Goal: Task Accomplishment & Management: Manage account settings

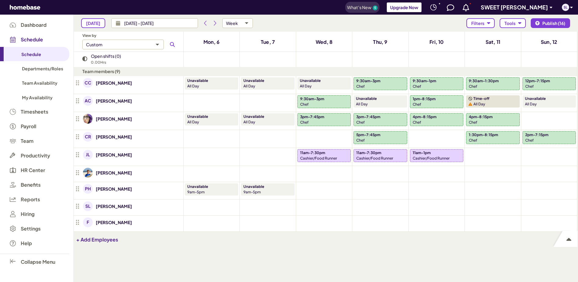
scroll to position [246, 499]
click at [323, 172] on div "Add shift" at bounding box center [324, 175] width 10 height 10
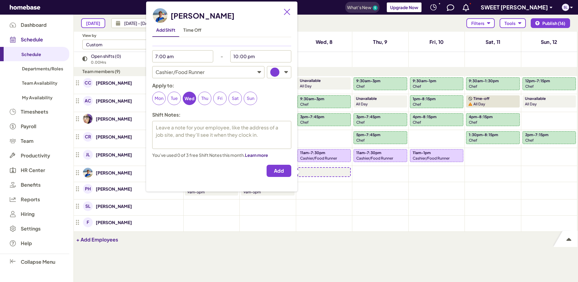
type textarea "x"
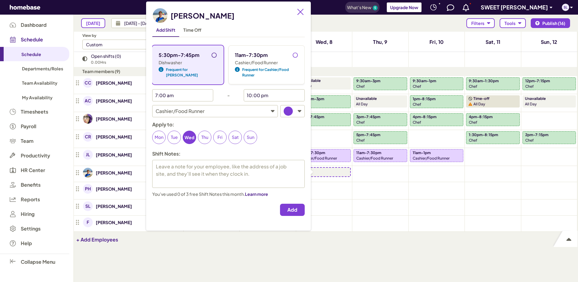
click at [212, 55] on input "5:30pm-7:45pm" at bounding box center [216, 57] width 10 height 10
radio input "true"
type textarea "x"
type input "5:30 pm"
type input "7:45 pm"
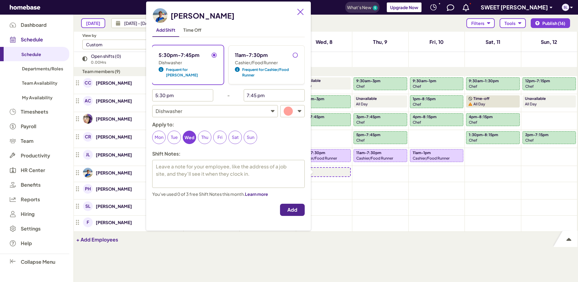
click at [296, 213] on span "Add" at bounding box center [292, 210] width 10 height 6
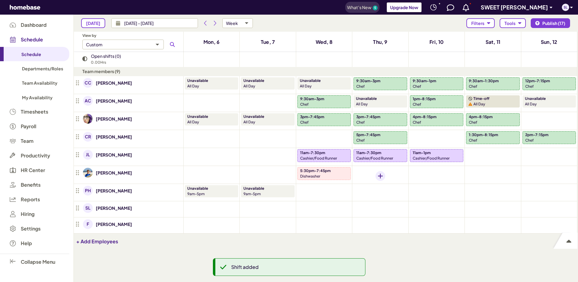
click at [382, 173] on div "Add shift" at bounding box center [380, 176] width 10 height 10
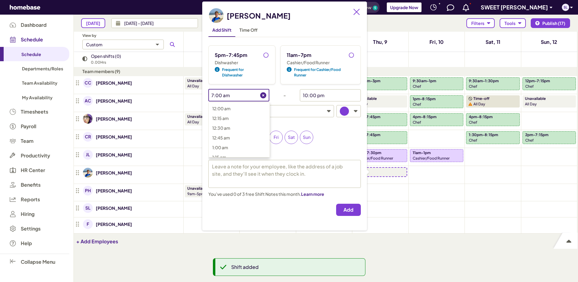
click at [242, 93] on input "7:00 am" at bounding box center [234, 95] width 52 height 12
type textarea "x"
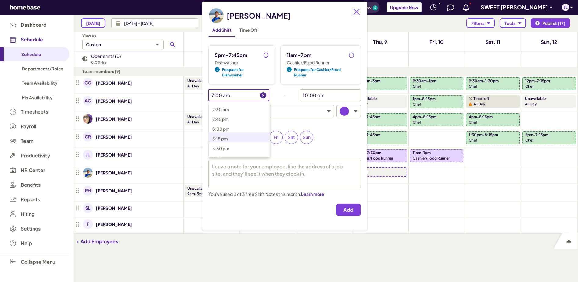
scroll to position [617, 0]
click at [217, 117] on span "4:00 pm" at bounding box center [220, 116] width 17 height 5
type input "4:00 pm"
type textarea "x"
click at [321, 94] on input "10:00 pm" at bounding box center [326, 95] width 52 height 12
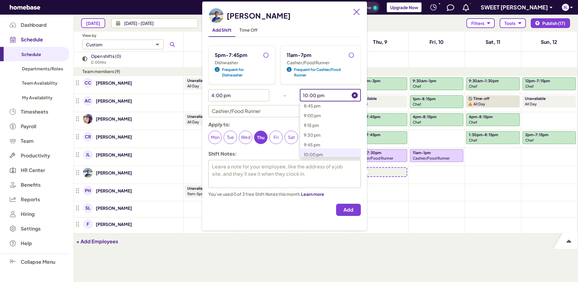
scroll to position [755, 0]
click at [314, 124] on span "7:45 pm" at bounding box center [312, 124] width 16 height 5
type input "7:45 pm"
type textarea "x"
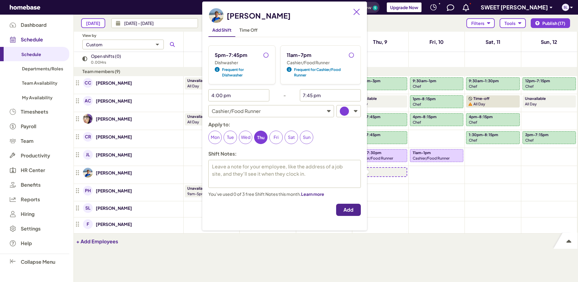
click at [350, 210] on span "Add" at bounding box center [348, 210] width 10 height 6
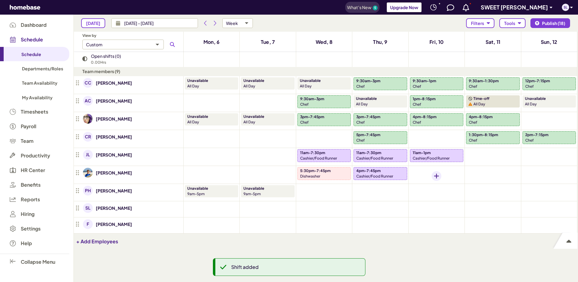
click at [432, 174] on div "Add shift" at bounding box center [437, 176] width 10 height 10
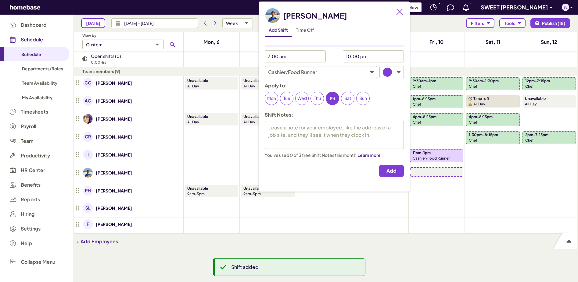
type textarea "x"
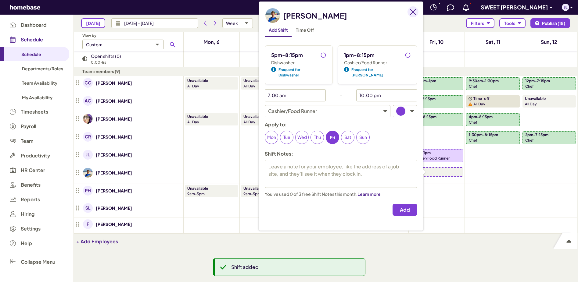
click at [410, 13] on icon "Close" at bounding box center [413, 12] width 6 height 6
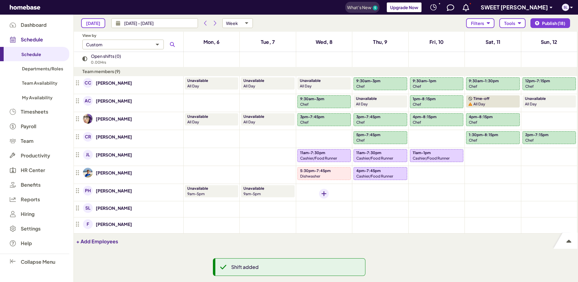
click at [323, 197] on div "Add shift" at bounding box center [324, 194] width 10 height 10
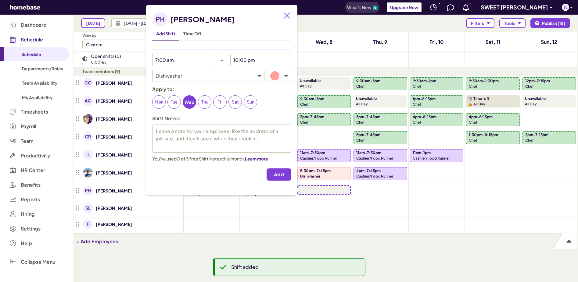
type textarea "x"
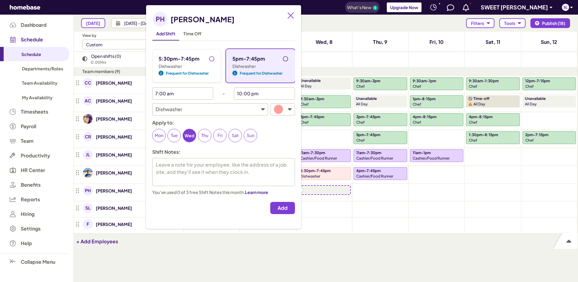
click at [288, 59] on input "5pm-7:45pm" at bounding box center [287, 61] width 10 height 10
radio input "true"
type textarea "x"
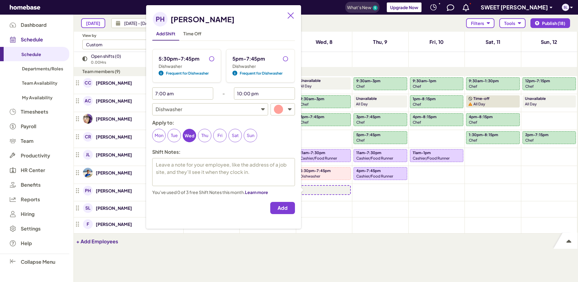
type input "5:00 pm"
type input "7:45 pm"
click at [288, 207] on span "Add" at bounding box center [283, 208] width 10 height 6
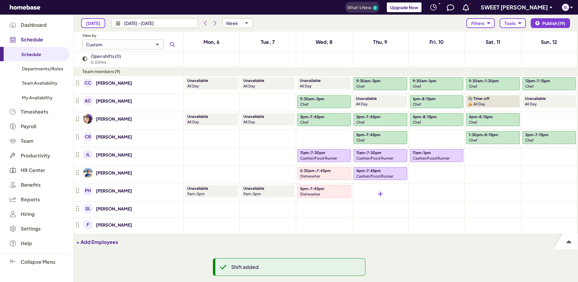
click at [379, 188] on div at bounding box center [379, 194] width 53 height 18
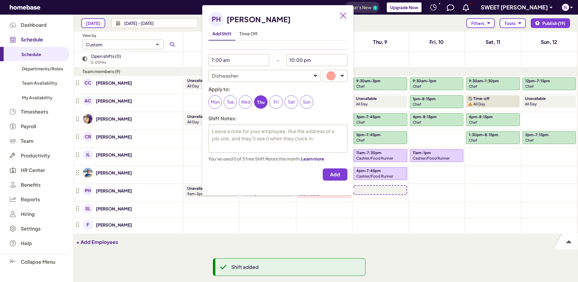
type textarea "x"
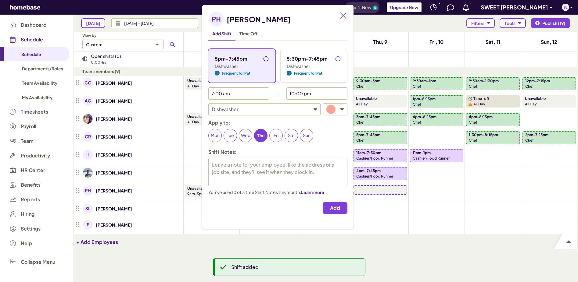
click at [266, 58] on input "5pm-7:45pm" at bounding box center [268, 61] width 10 height 10
radio input "true"
type textarea "x"
type input "5:00 pm"
type input "7:45 pm"
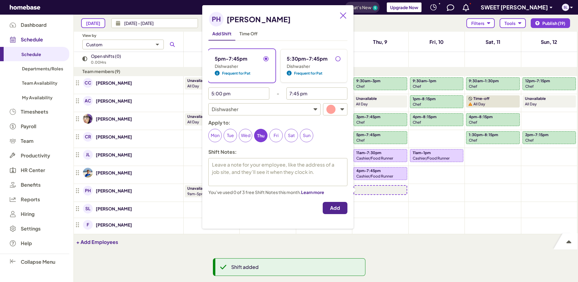
click at [338, 210] on span "Add" at bounding box center [335, 208] width 10 height 6
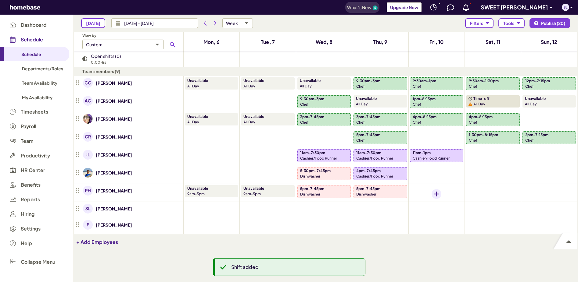
click at [436, 192] on div "Add shift" at bounding box center [437, 194] width 10 height 10
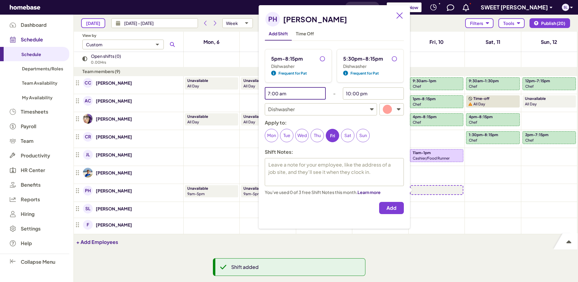
click at [299, 94] on input "7:00 am" at bounding box center [291, 94] width 52 height 12
type textarea "x"
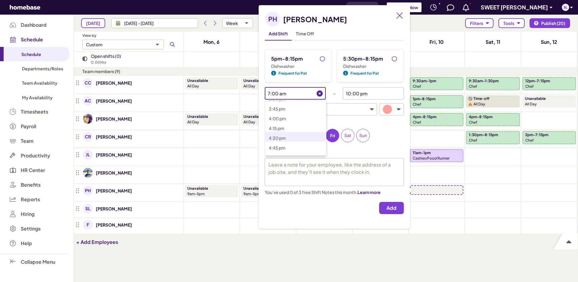
scroll to position [568, 0]
click at [279, 123] on span "3:00 pm" at bounding box center [277, 123] width 17 height 5
type input "3:00 pm"
type textarea "x"
click at [386, 95] on input "10:00 pm" at bounding box center [369, 94] width 52 height 12
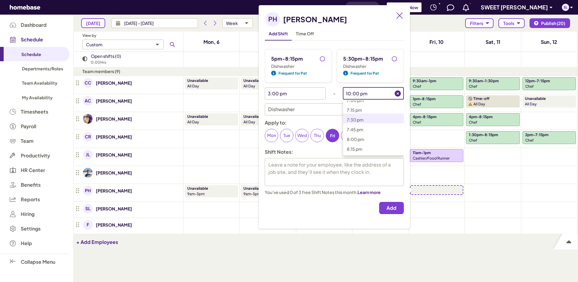
scroll to position [774, 0]
click at [360, 124] on span "8:15 pm" at bounding box center [355, 122] width 16 height 5
type input "8:15 pm"
type textarea "x"
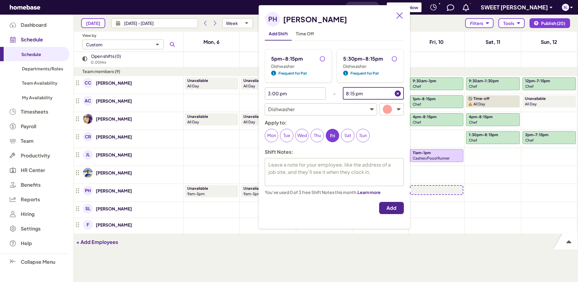
click at [393, 208] on span "Add" at bounding box center [391, 208] width 10 height 6
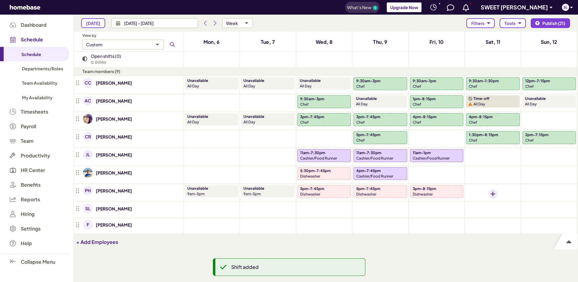
click at [488, 191] on div "Add shift" at bounding box center [493, 194] width 10 height 10
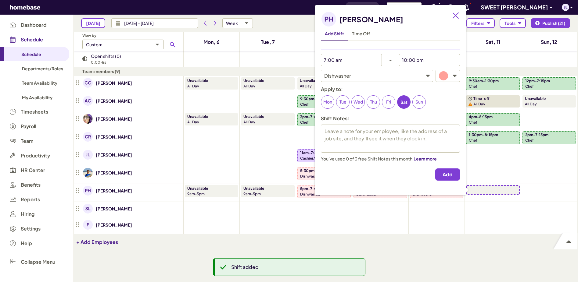
type textarea "x"
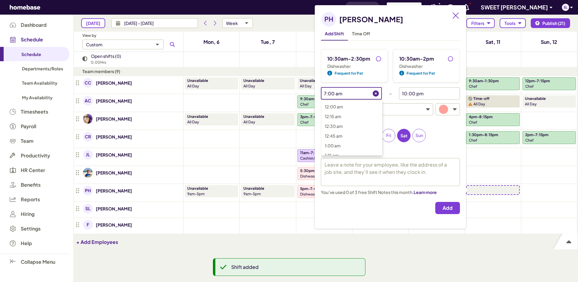
click at [351, 93] on input "7:00 am" at bounding box center [347, 94] width 52 height 12
click at [348, 143] on p "10:30 am" at bounding box center [355, 143] width 61 height 7
type input "10:30 am"
click at [433, 90] on input "10:00 pm" at bounding box center [425, 94] width 52 height 12
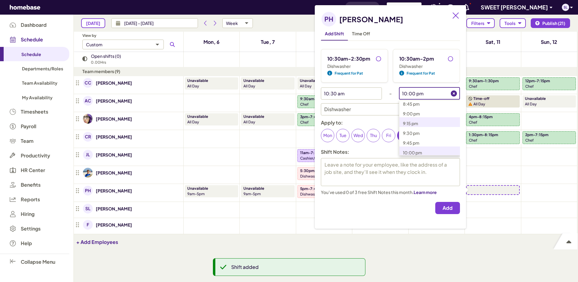
scroll to position [770, 0]
type textarea "x"
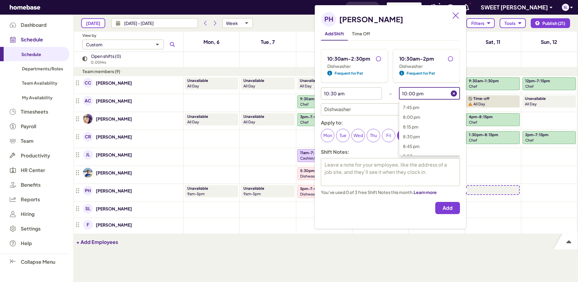
click at [414, 128] on span "8:15 pm" at bounding box center [411, 126] width 16 height 5
type input "8:15 pm"
type textarea "x"
click at [451, 209] on span "Add" at bounding box center [447, 208] width 10 height 6
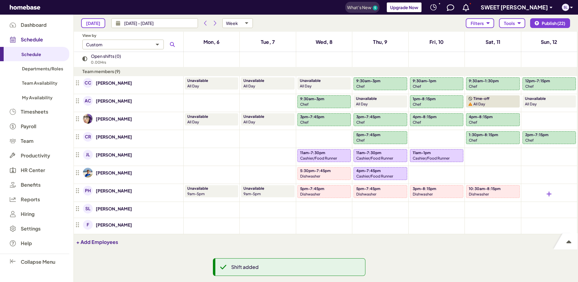
click at [542, 192] on div at bounding box center [548, 194] width 53 height 18
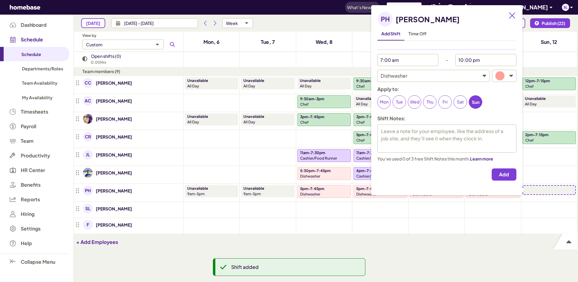
type textarea "x"
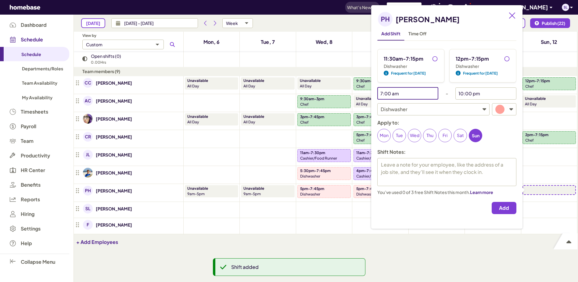
click at [408, 93] on input "7:00 am" at bounding box center [403, 94] width 52 height 12
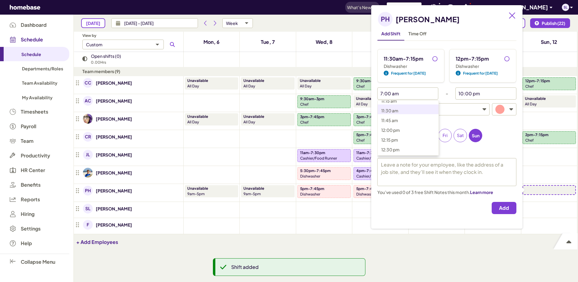
click at [392, 110] on span "11:30 am" at bounding box center [389, 110] width 17 height 5
type input "11:30 am"
type textarea "x"
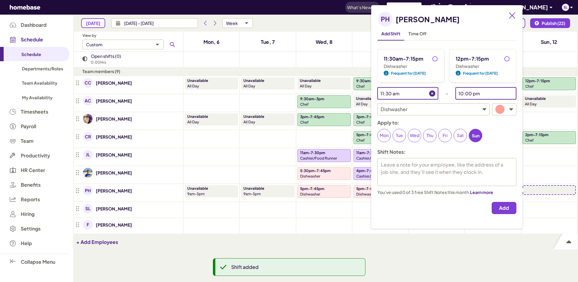
drag, startPoint x: 493, startPoint y: 92, endPoint x: 485, endPoint y: 96, distance: 9.7
click at [493, 92] on input "10:00 pm" at bounding box center [481, 94] width 52 height 12
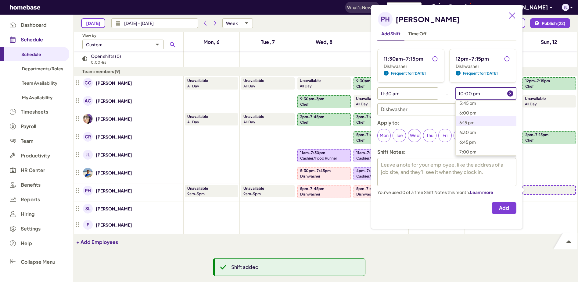
scroll to position [585, 0]
click at [460, 107] on span "3:00 pm" at bounding box center [467, 107] width 17 height 5
type input "3:00 pm"
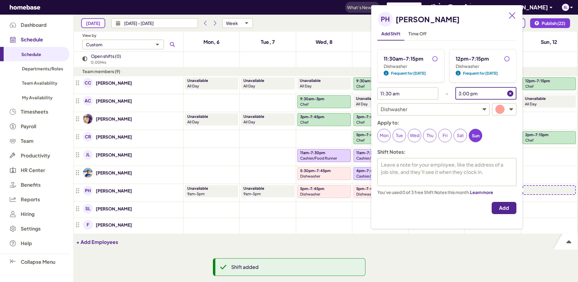
type textarea "x"
click at [507, 209] on span "Add" at bounding box center [504, 208] width 10 height 6
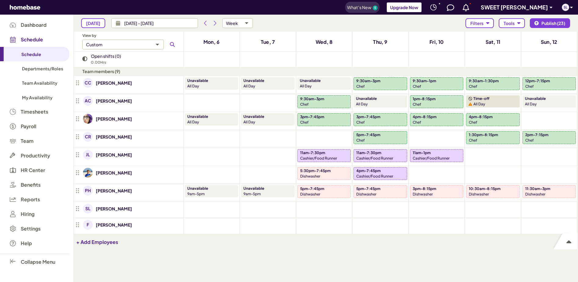
click at [486, 120] on div "Chef" at bounding box center [493, 122] width 48 height 5
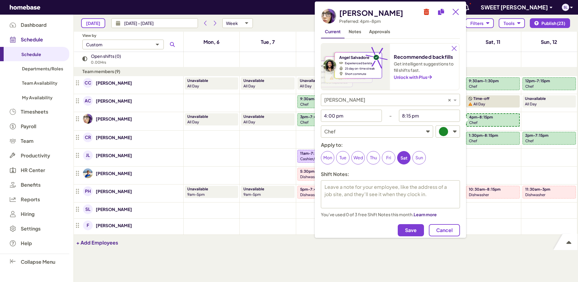
type textarea "x"
click at [354, 113] on input "4:00 pm" at bounding box center [347, 116] width 52 height 12
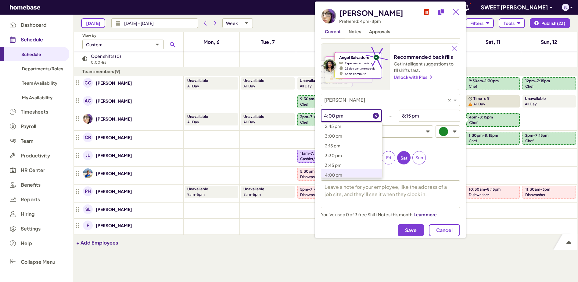
scroll to position [524, 0]
click at [340, 132] on span "1:30 pm" at bounding box center [333, 131] width 16 height 5
type input "1:30 pm"
type textarea "x"
click at [408, 231] on span "Save" at bounding box center [411, 231] width 12 height 6
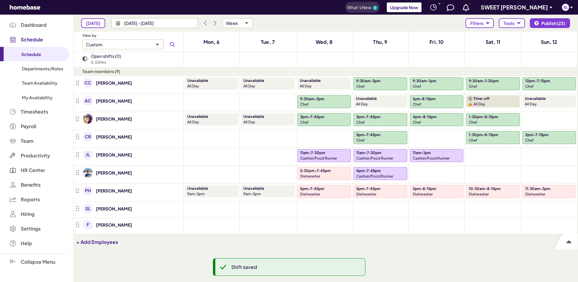
click at [484, 134] on p "1:30pm-8:15pm" at bounding box center [483, 134] width 29 height 5
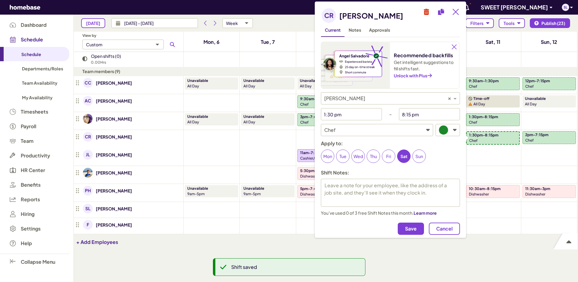
type textarea "x"
click at [356, 113] on input "1:30 pm" at bounding box center [347, 114] width 52 height 12
click at [334, 165] on span "3:30 pm" at bounding box center [333, 166] width 17 height 5
type input "3:30 pm"
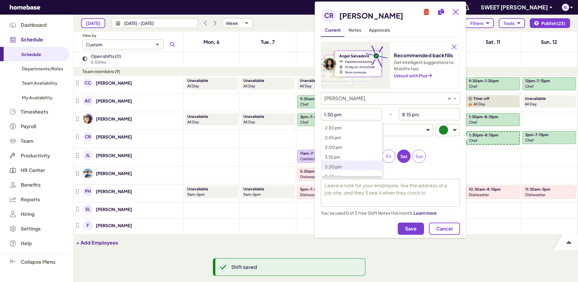
type textarea "x"
click at [415, 227] on span "Save" at bounding box center [411, 229] width 12 height 6
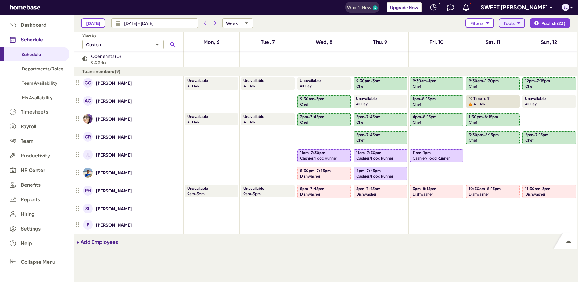
click at [518, 22] on icon "button" at bounding box center [518, 23] width 3 height 2
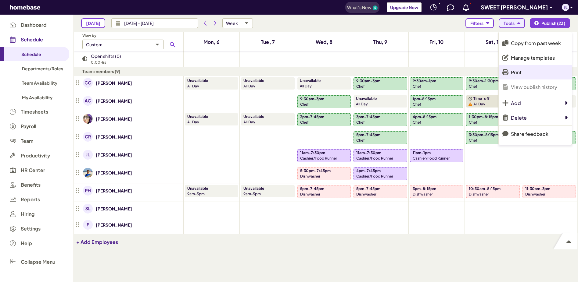
click at [520, 72] on p "Print" at bounding box center [516, 72] width 11 height 6
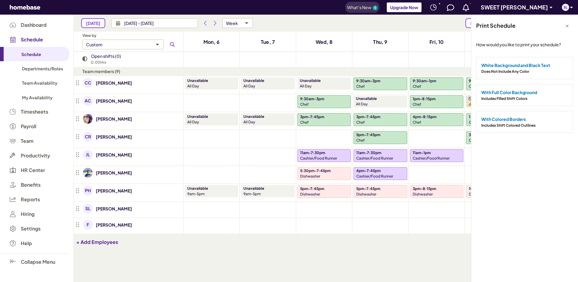
click at [520, 70] on span "Does Not Include Any Color" at bounding box center [505, 71] width 48 height 5
